Goal: Navigation & Orientation: Find specific page/section

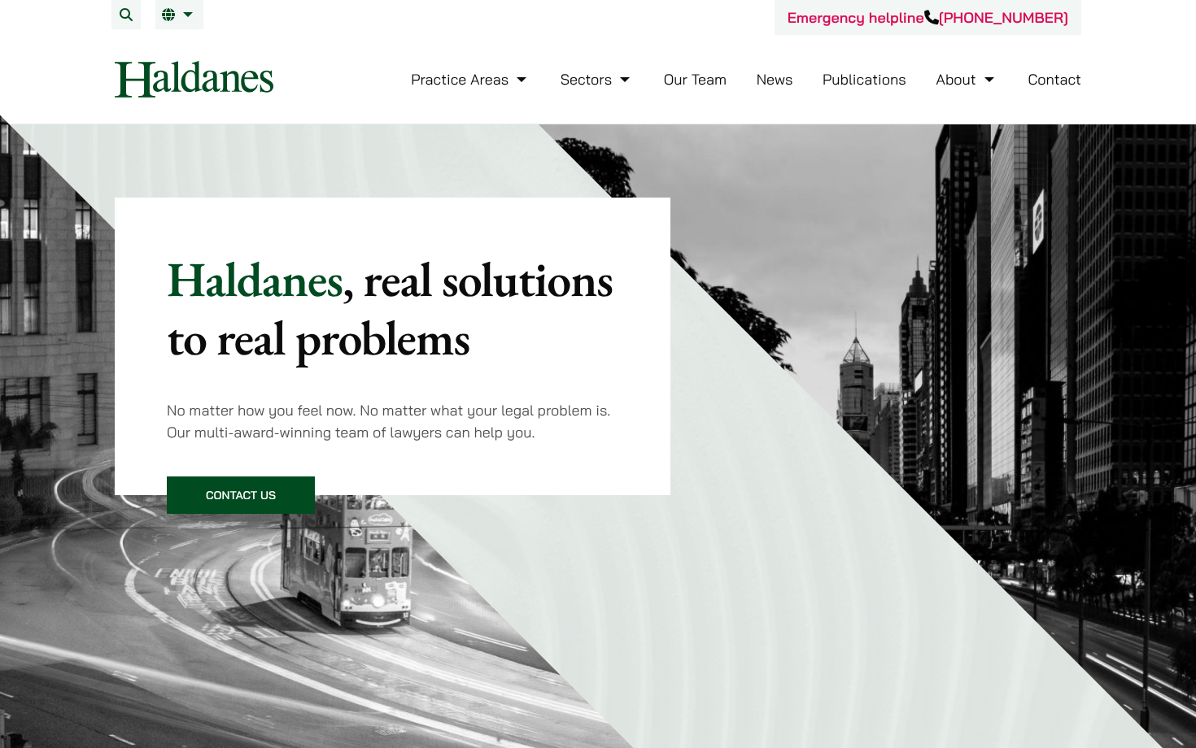
click at [708, 81] on link "Our Team" at bounding box center [695, 79] width 63 height 19
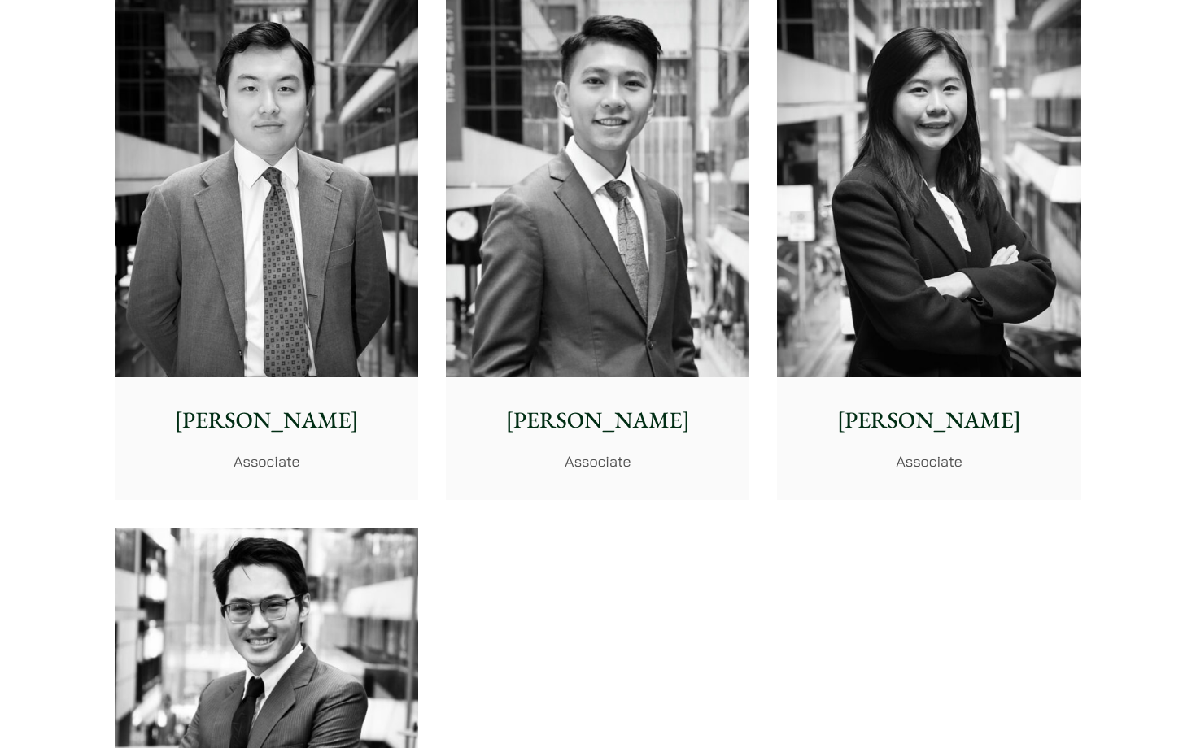
scroll to position [6415, 0]
click at [234, 599] on img at bounding box center [266, 717] width 303 height 380
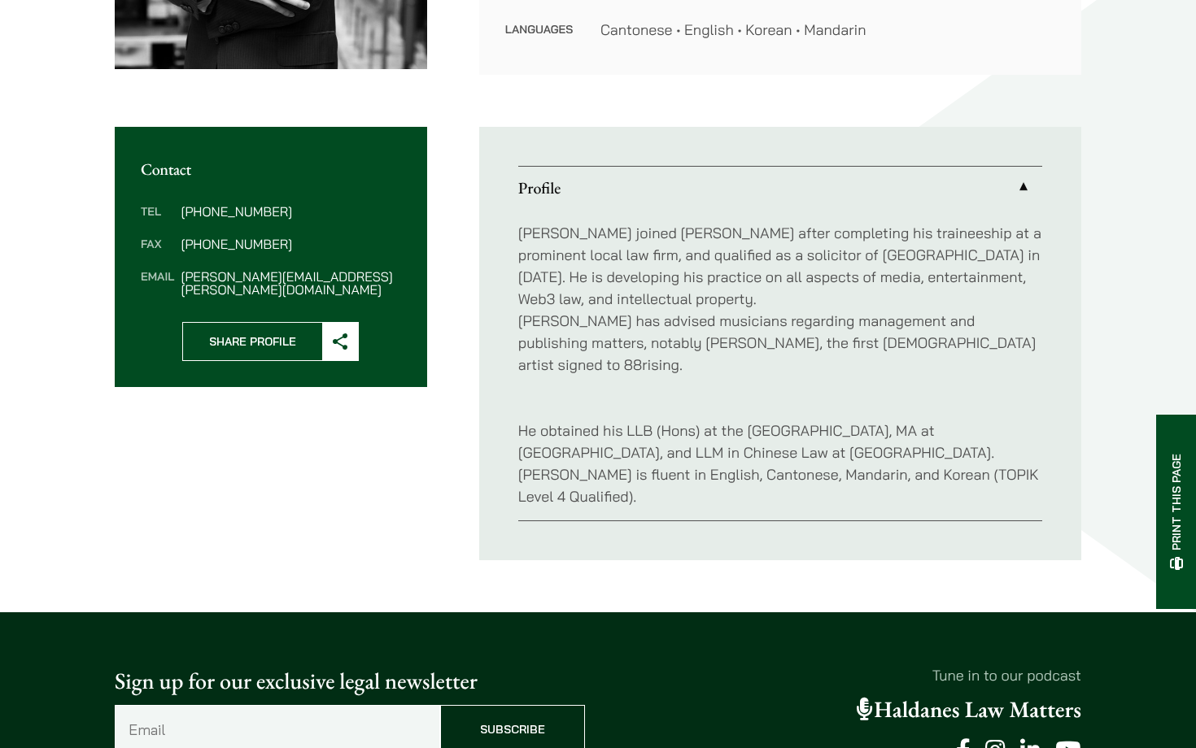
scroll to position [505, 0]
